Goal: Find specific page/section: Find specific page/section

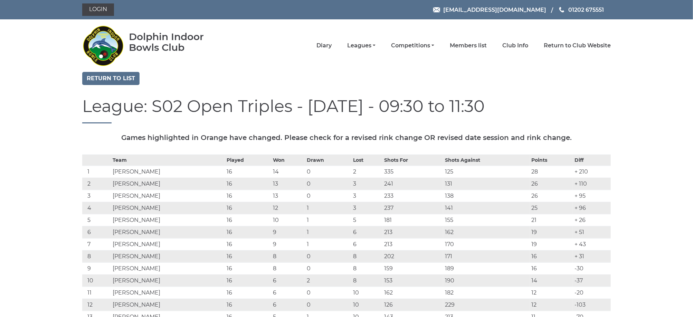
click at [0, 0] on li "Club competitions - Summer 2022" at bounding box center [0, 0] width 0 height 0
click at [82, 36] on img at bounding box center [102, 45] width 41 height 48
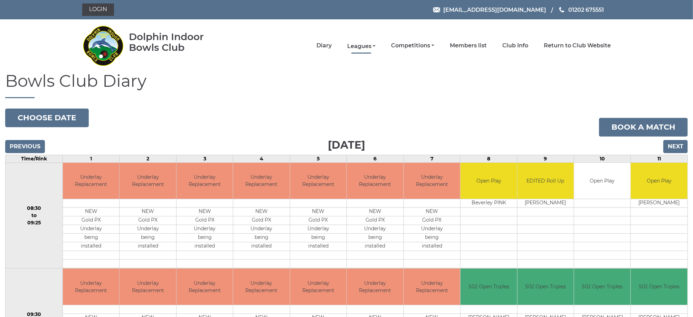
click at [372, 44] on link "Leagues" at bounding box center [361, 46] width 28 height 8
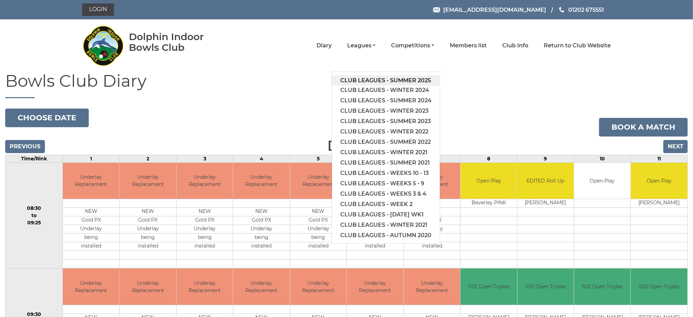
click at [396, 78] on link "Club leagues - Summer 2025" at bounding box center [386, 80] width 108 height 10
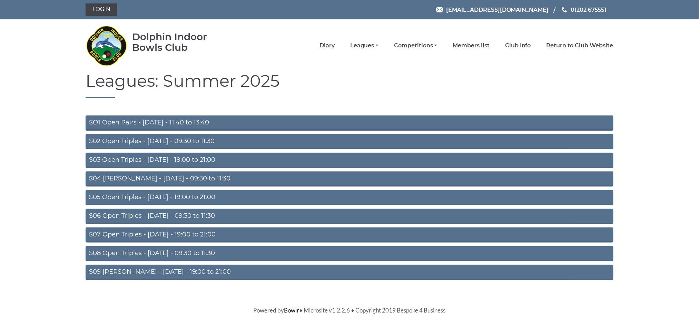
click at [164, 140] on link "S02 Open Triples - Tuesday - 09:30 to 11:30" at bounding box center [350, 141] width 528 height 15
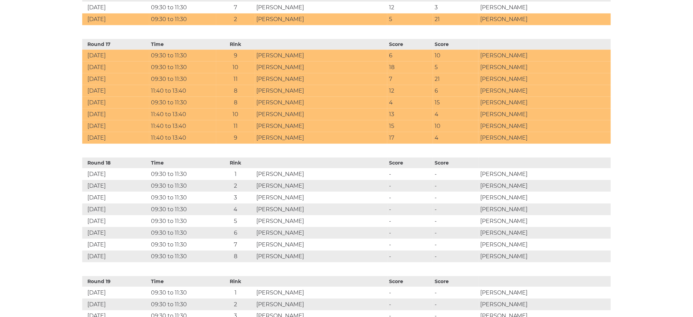
scroll to position [2265, 0]
